Goal: Task Accomplishment & Management: Use online tool/utility

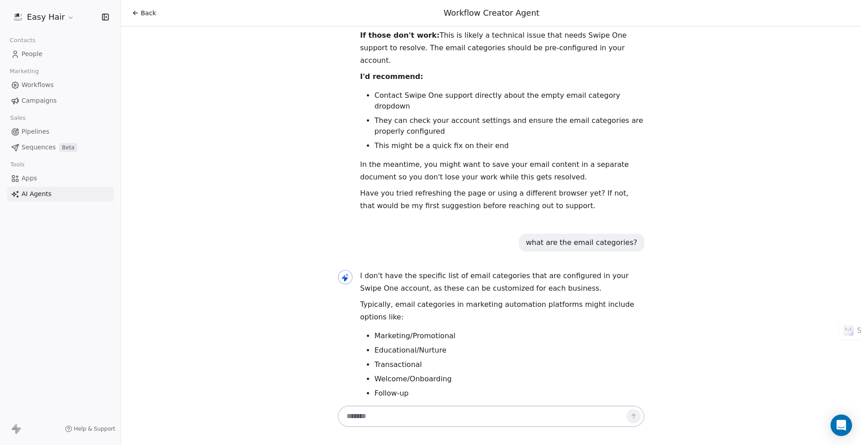
scroll to position [6374, 0]
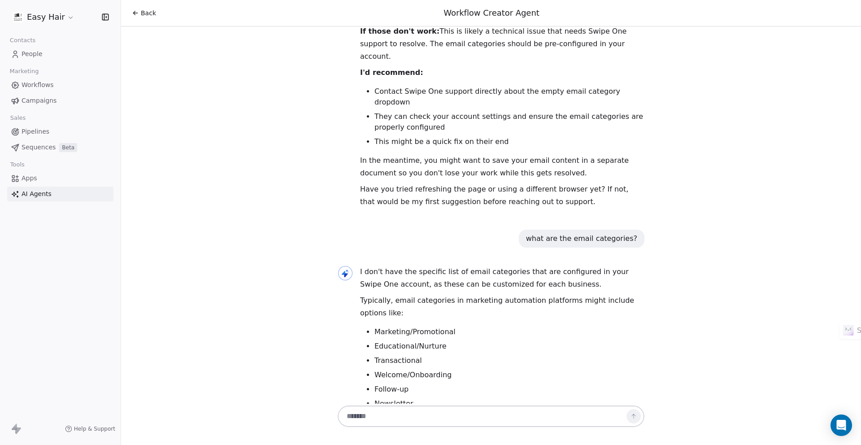
click at [45, 82] on span "Workflows" at bounding box center [38, 84] width 32 height 9
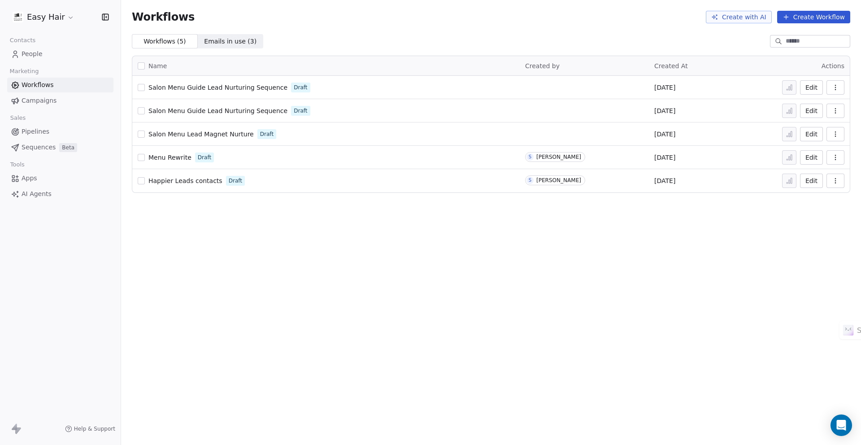
click at [246, 87] on span "Salon Menu Guide Lead Nurturing Sequence" at bounding box center [217, 87] width 139 height 7
click at [225, 40] on span "Emails in use ( 3 )" at bounding box center [230, 41] width 52 height 9
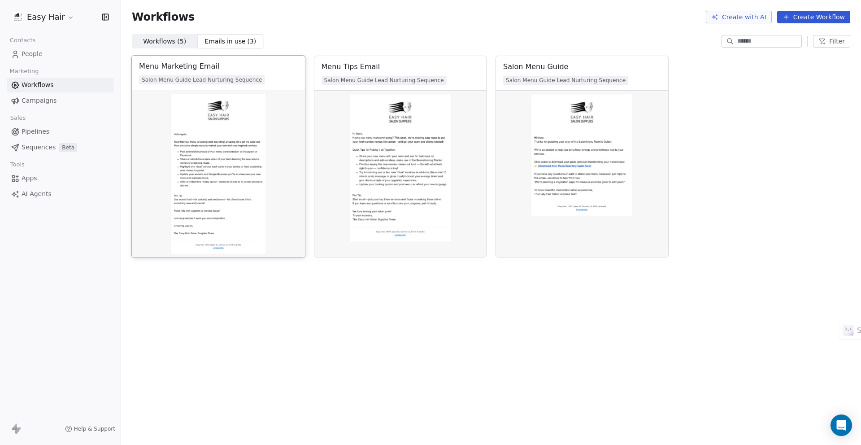
click at [200, 172] on img at bounding box center [218, 173] width 173 height 167
click at [202, 66] on div "Menu Marketing Email" at bounding box center [179, 66] width 80 height 11
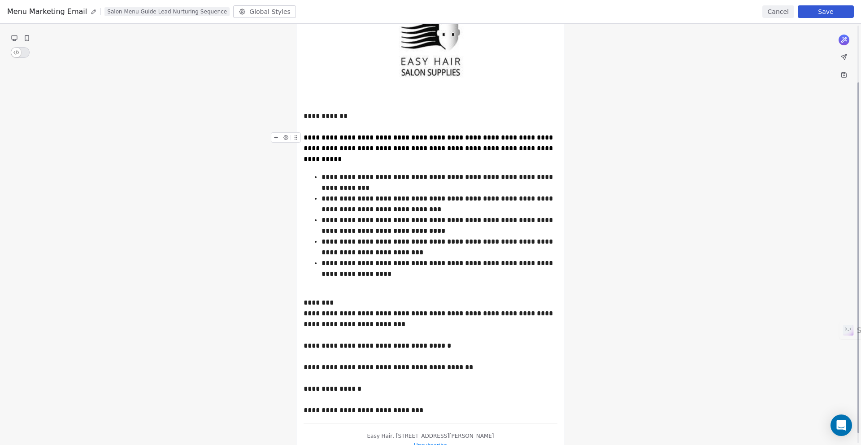
scroll to position [80, 0]
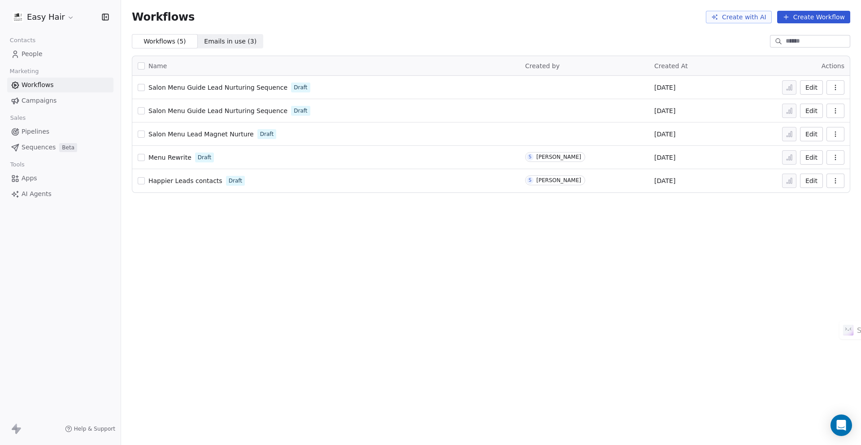
click at [236, 85] on span "Salon Menu Guide Lead Nurturing Sequence" at bounding box center [217, 87] width 139 height 7
click at [257, 86] on span "Salon Menu Guide Lead Nurturing Sequence" at bounding box center [217, 87] width 139 height 7
click at [227, 39] on span "Emails in use ( 3 )" at bounding box center [230, 41] width 52 height 9
